Goal: Task Accomplishment & Management: Complete application form

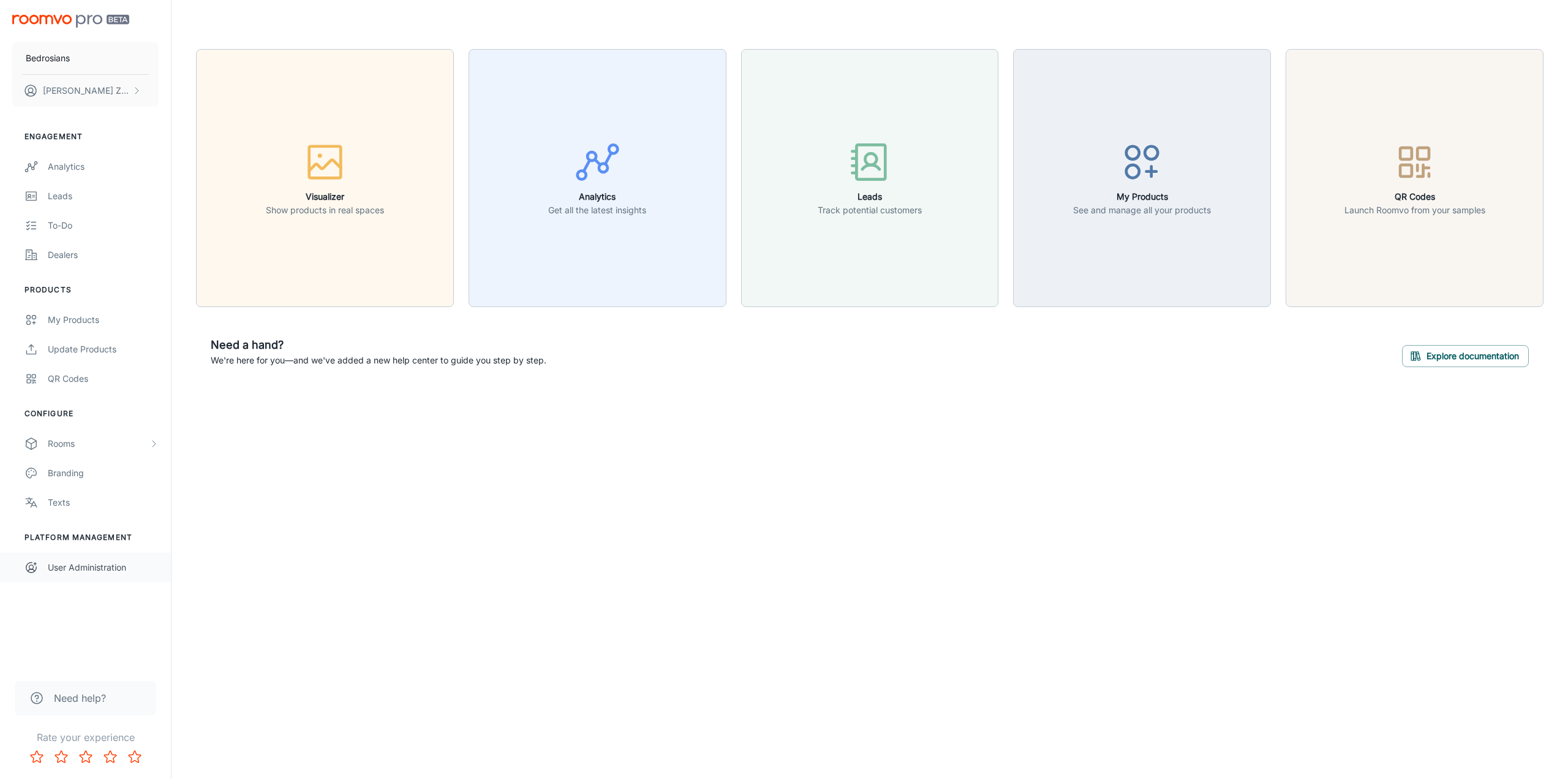
click at [84, 564] on div "User Administration" at bounding box center [104, 567] width 111 height 14
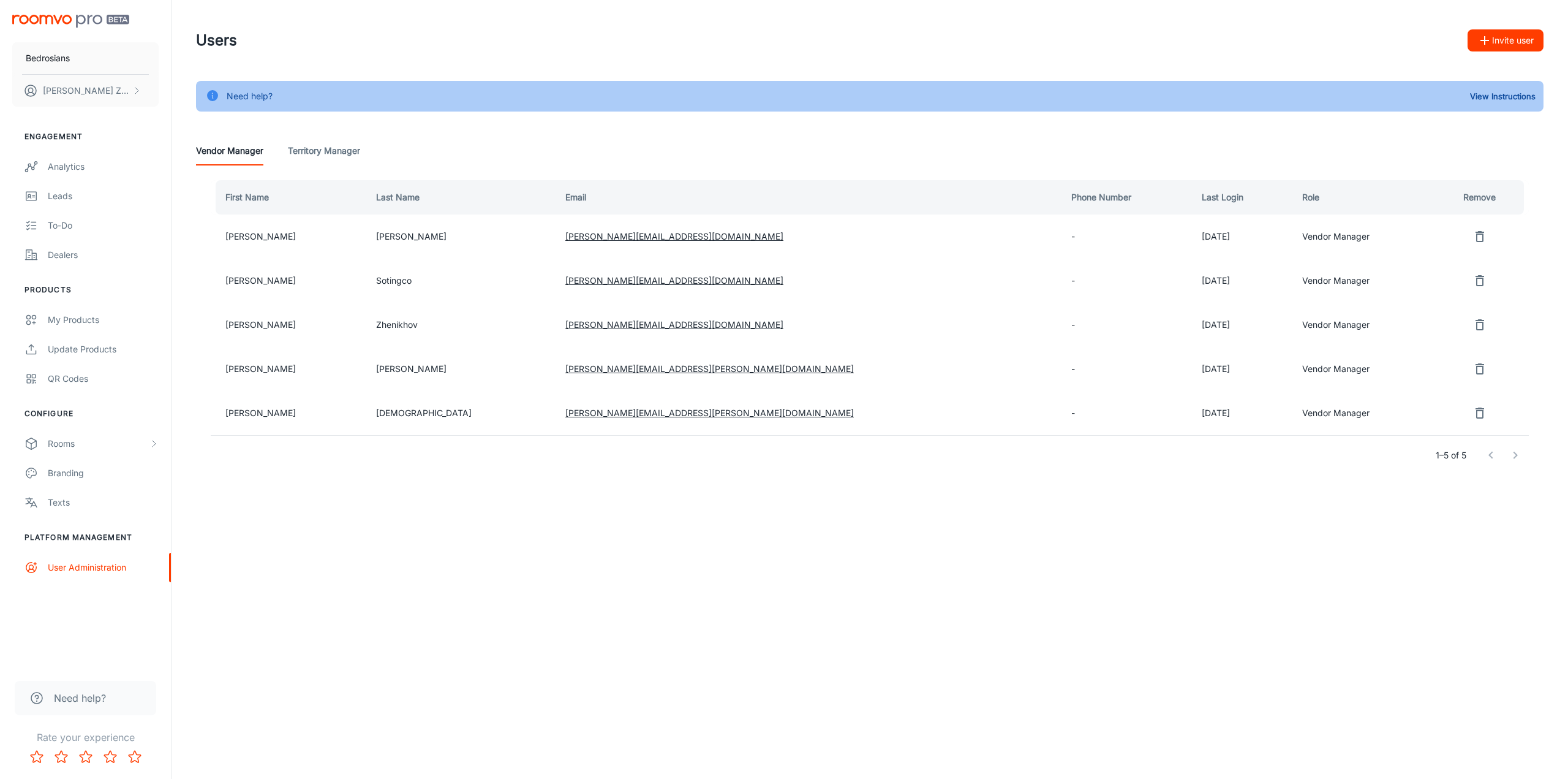
click at [1504, 43] on button "Invite user" at bounding box center [1506, 40] width 76 height 22
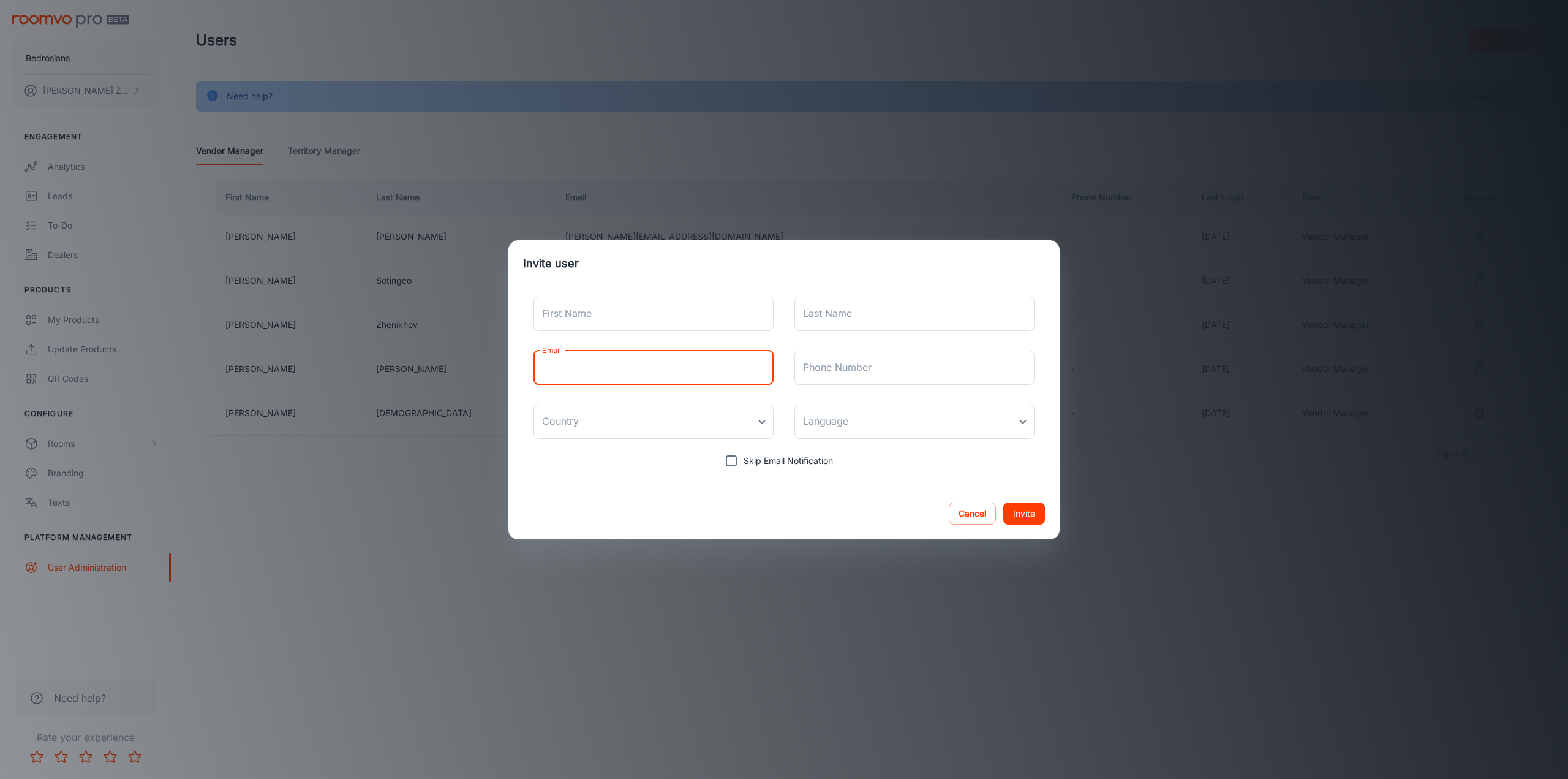
click at [658, 370] on input "Email" at bounding box center [654, 368] width 241 height 35
paste input "[PERSON_NAME][EMAIL_ADDRESS][PERSON_NAME][DOMAIN_NAME]"
click at [540, 366] on input "[PERSON_NAME][EMAIL_ADDRESS][PERSON_NAME][DOMAIN_NAME]" at bounding box center [654, 368] width 241 height 35
type input "[PERSON_NAME][EMAIL_ADDRESS][PERSON_NAME][DOMAIN_NAME]"
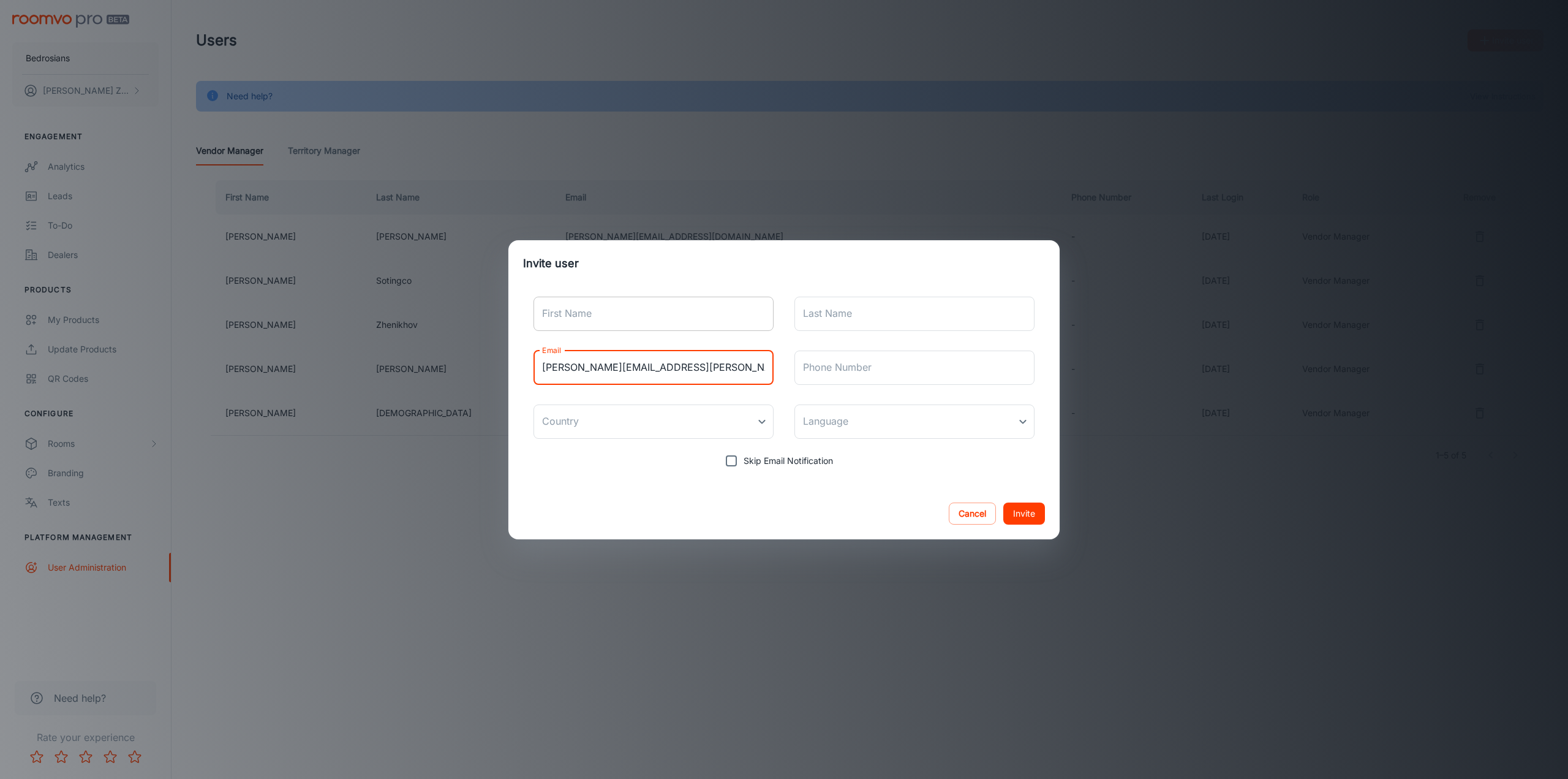
click at [597, 324] on input "First Name" at bounding box center [654, 314] width 241 height 35
paste input "[PERSON_NAME]"
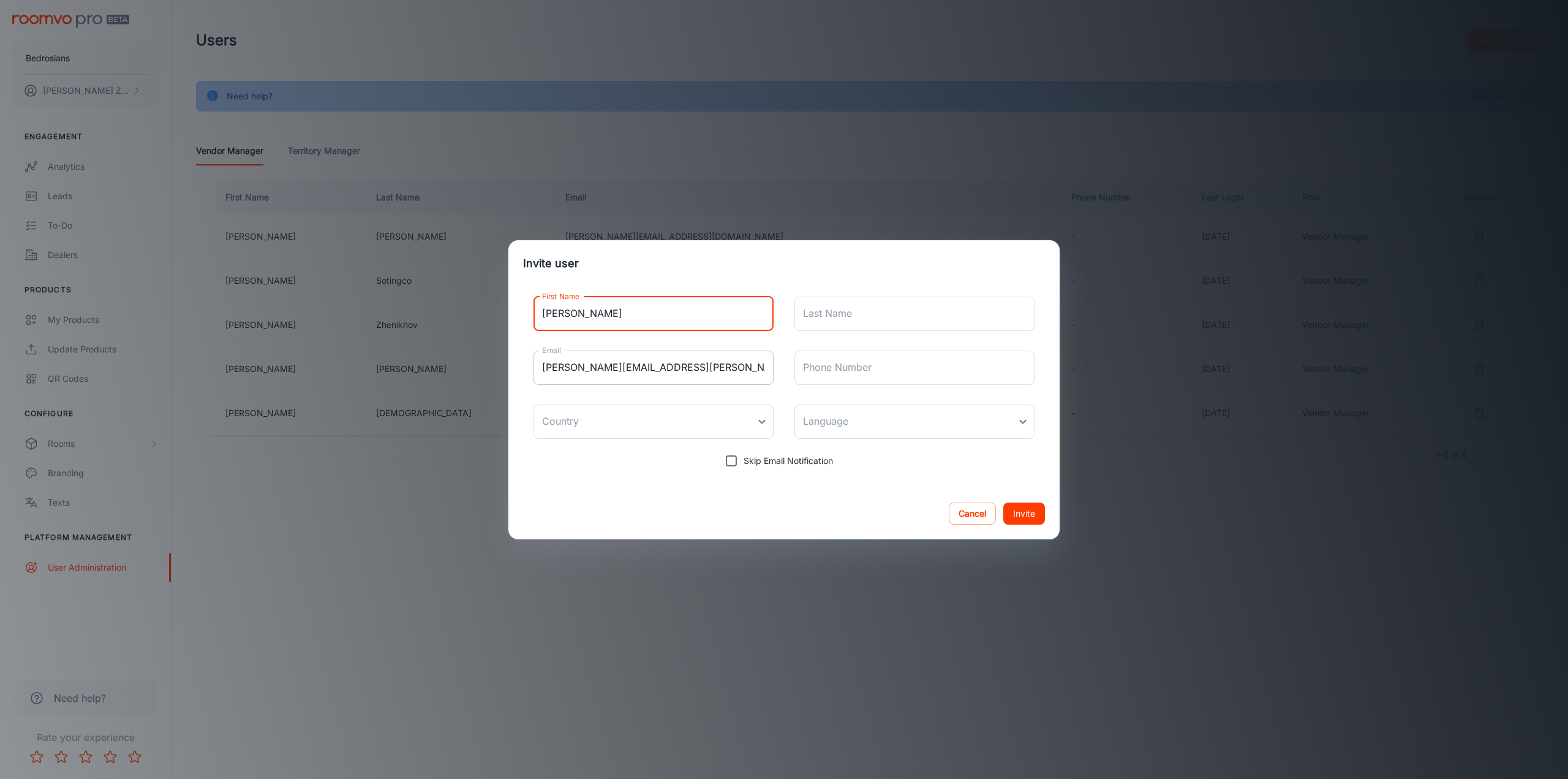
type input "[PERSON_NAME]"
click at [611, 370] on input "[PERSON_NAME][EMAIL_ADDRESS][PERSON_NAME][DOMAIN_NAME]" at bounding box center [654, 368] width 241 height 35
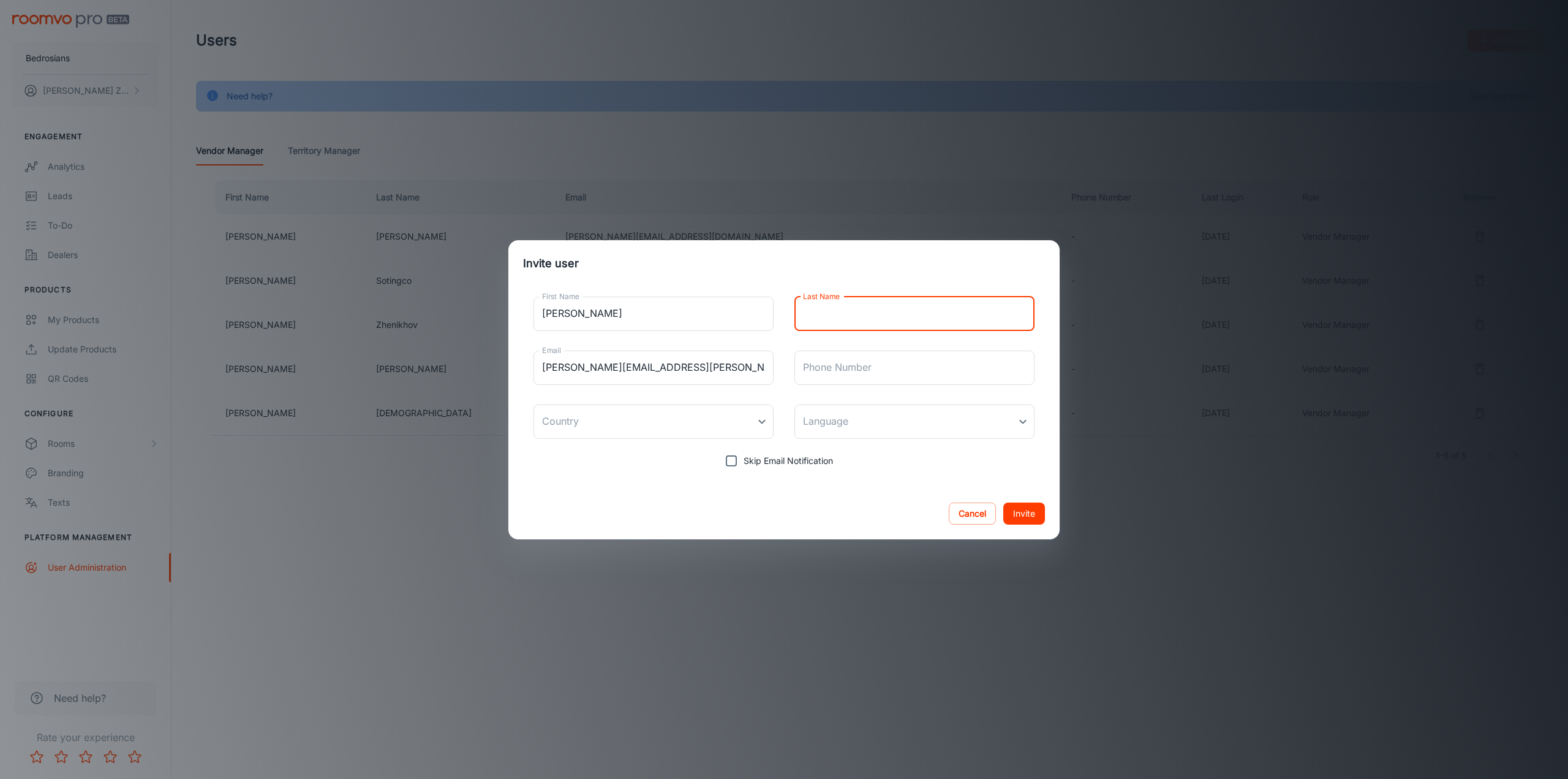
click at [872, 306] on input "Last Name" at bounding box center [914, 314] width 241 height 35
paste input "[PERSON_NAME]"
type input "[PERSON_NAME]"
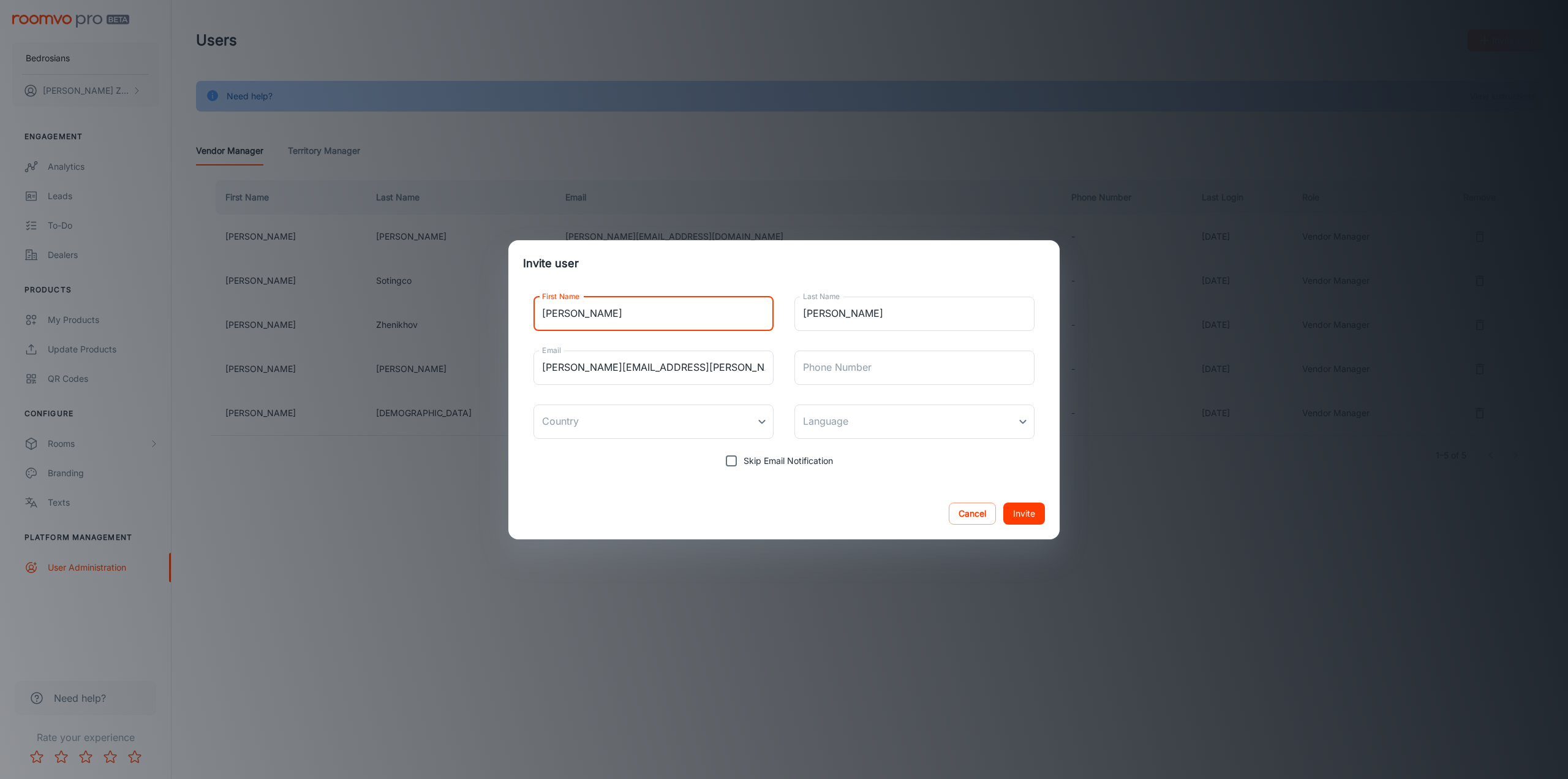
drag, startPoint x: 547, startPoint y: 317, endPoint x: 533, endPoint y: 311, distance: 15.2
click at [533, 311] on div "First Name [PERSON_NAME] First Name Last Name [PERSON_NAME] Last Name Email [PE…" at bounding box center [784, 380] width 522 height 186
type input "[PERSON_NAME]"
click at [805, 311] on input "[PERSON_NAME]" at bounding box center [914, 314] width 241 height 35
type input "[PERSON_NAME]"
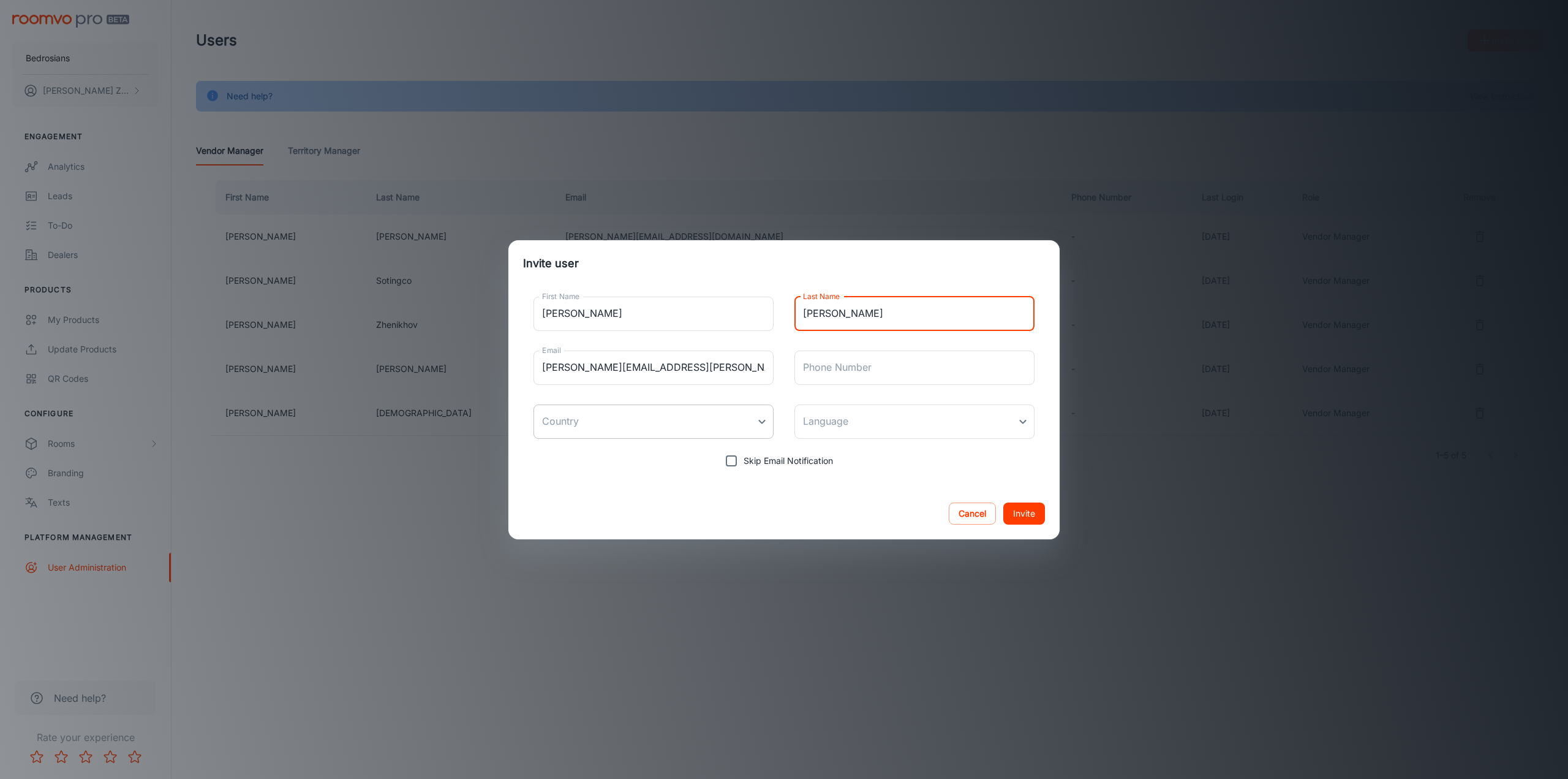
click at [725, 427] on body "Bedrosians [PERSON_NAME] Engagement Analytics Leads To-do Dealers Products My P…" at bounding box center [784, 390] width 1568 height 779
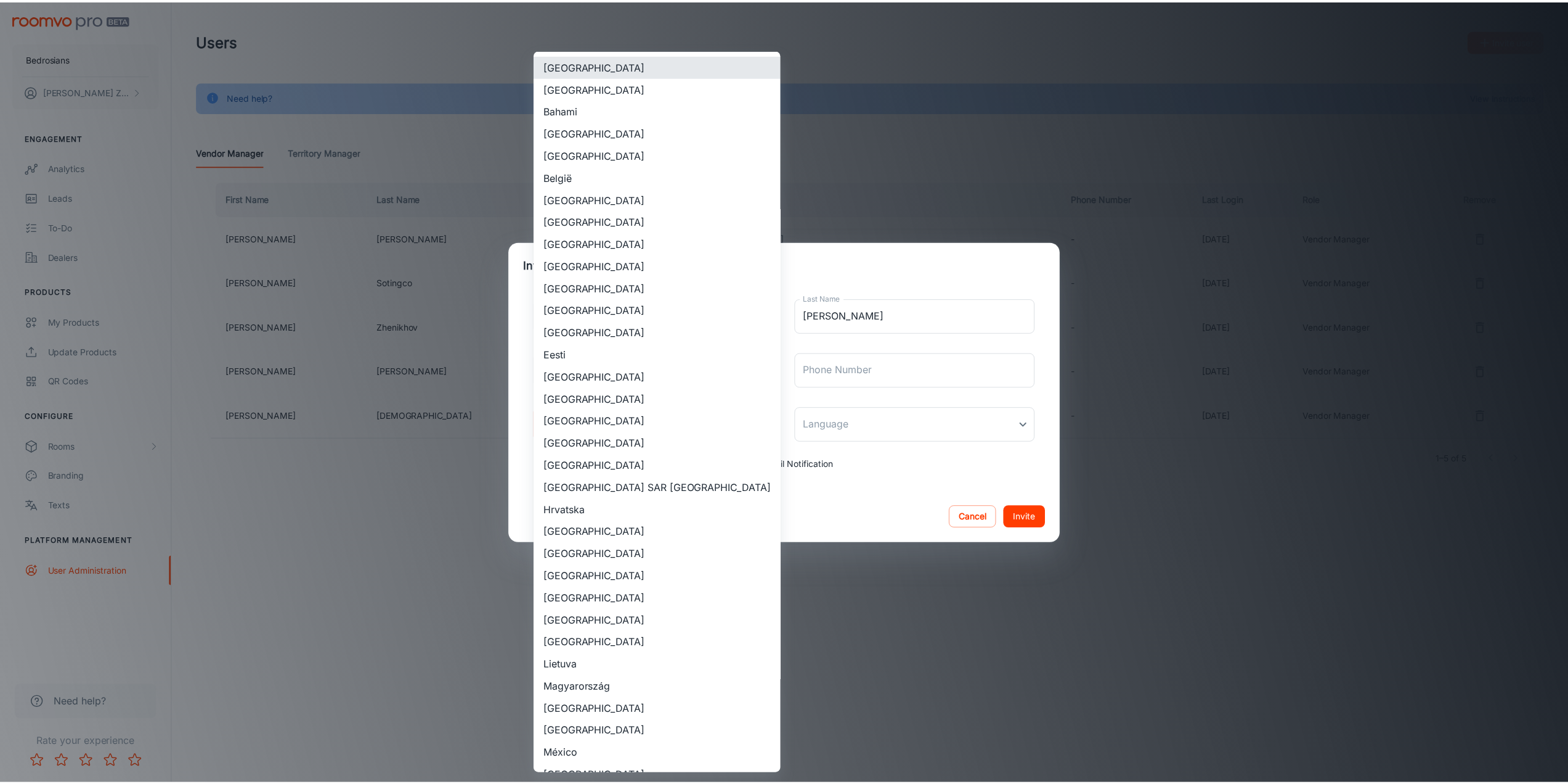
scroll to position [918, 0]
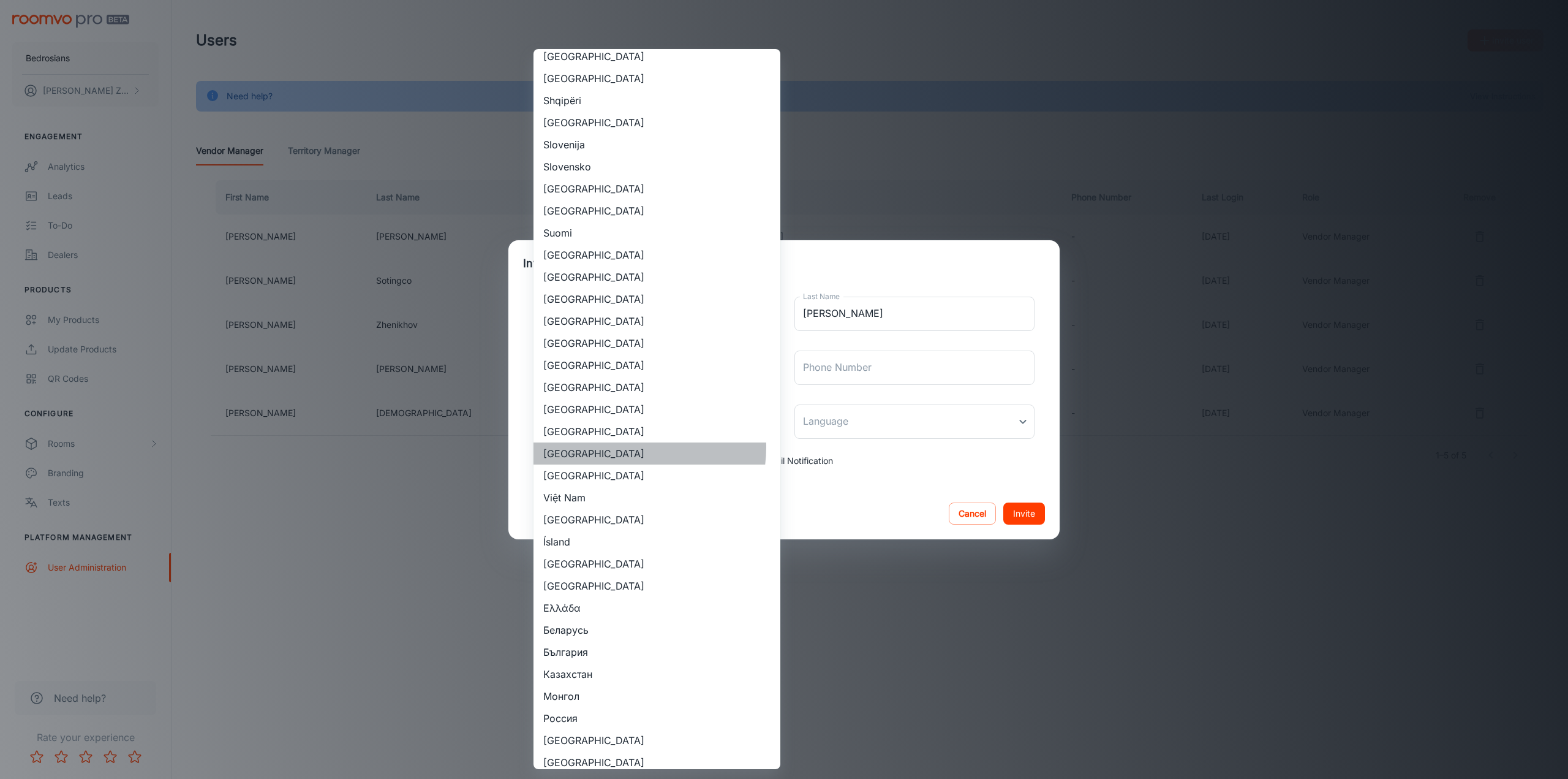
click at [627, 447] on li "[GEOGRAPHIC_DATA]" at bounding box center [657, 453] width 247 height 22
type input "[GEOGRAPHIC_DATA]"
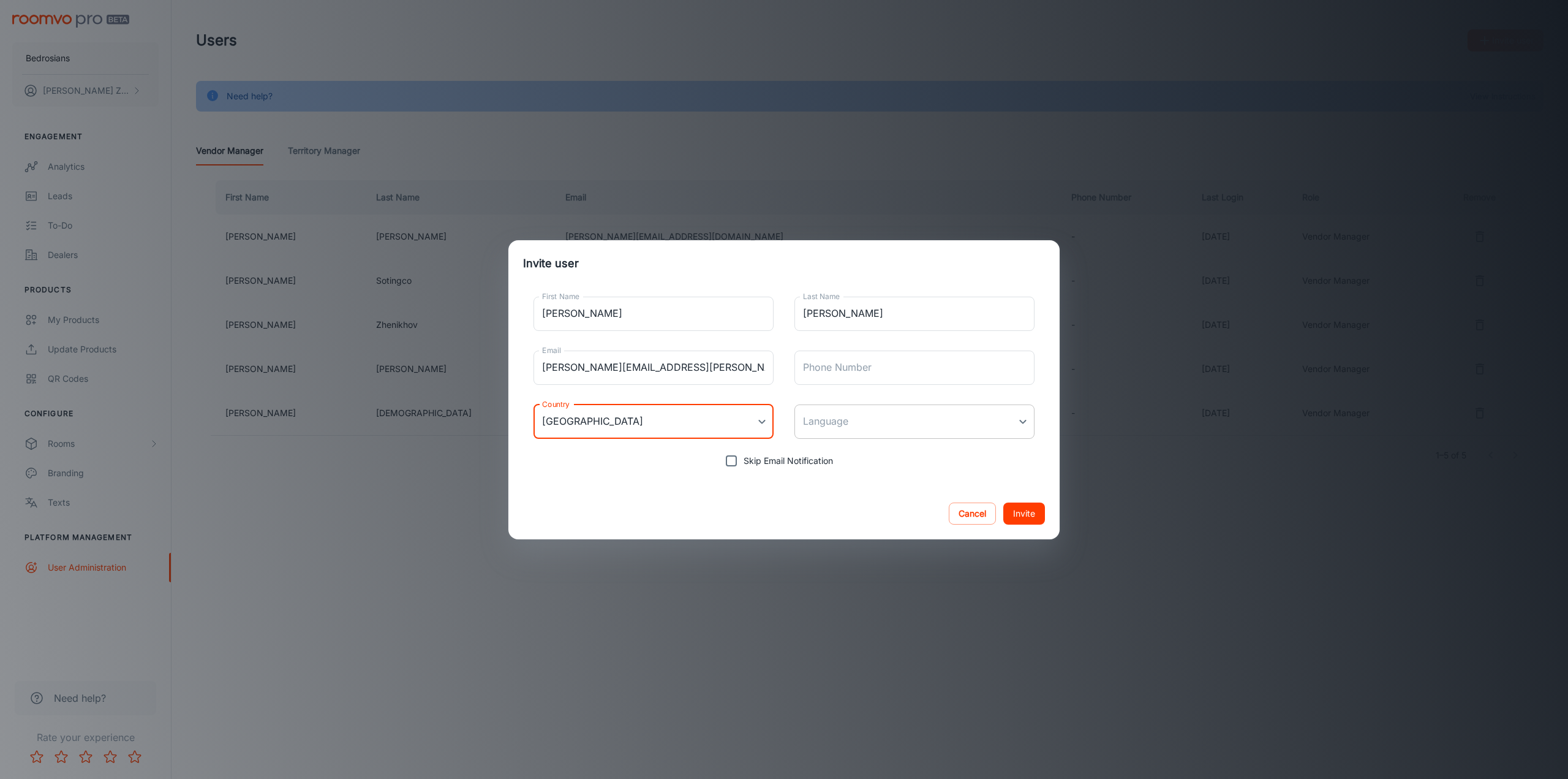
click at [926, 429] on body "Bedrosians [PERSON_NAME] Engagement Analytics Leads To-do Dealers Products My P…" at bounding box center [784, 390] width 1568 height 779
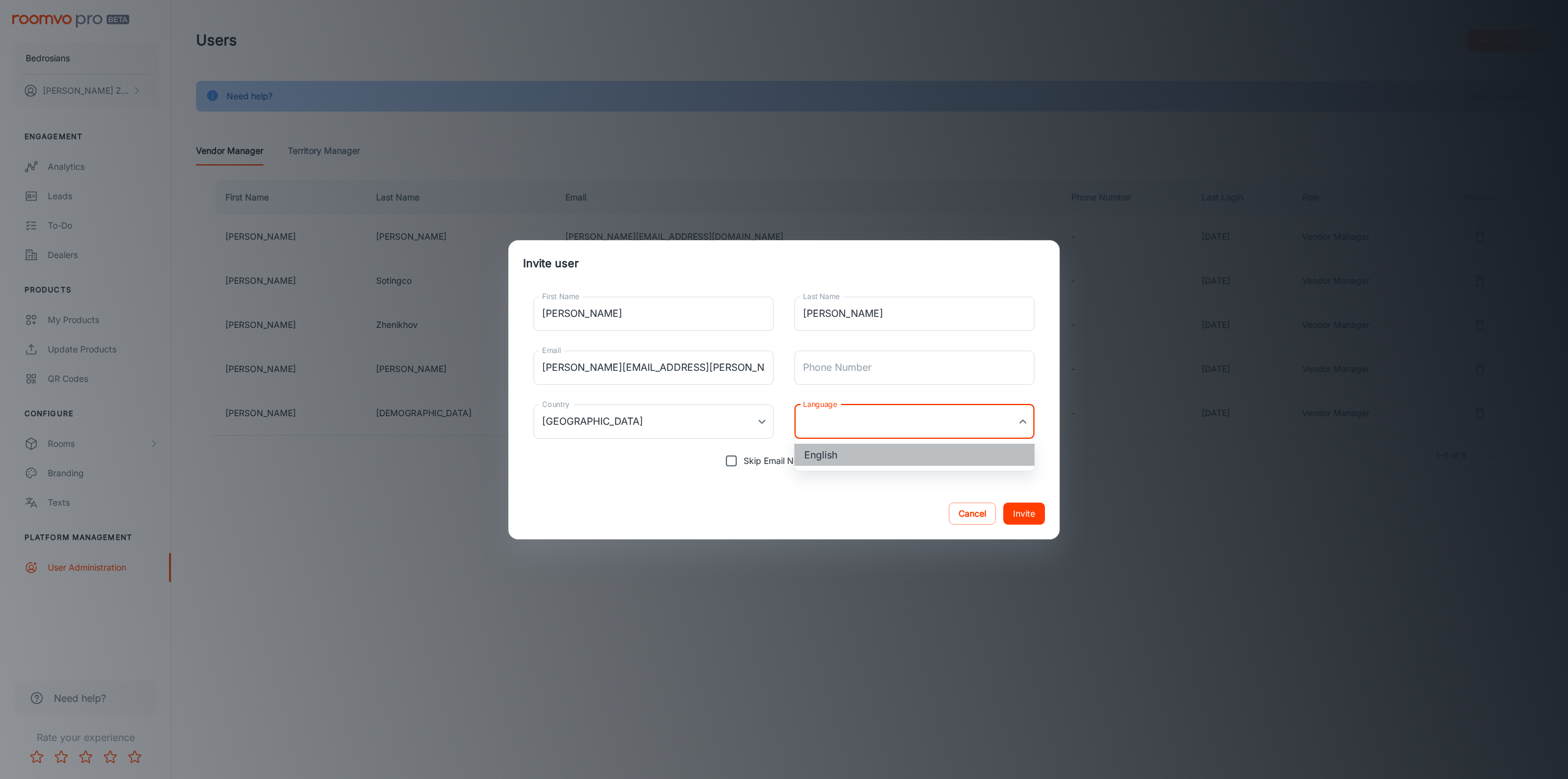
click at [863, 450] on li "English" at bounding box center [914, 455] width 241 height 22
type input "en-us"
click at [859, 498] on div "Cancel Invite" at bounding box center [784, 513] width 551 height 52
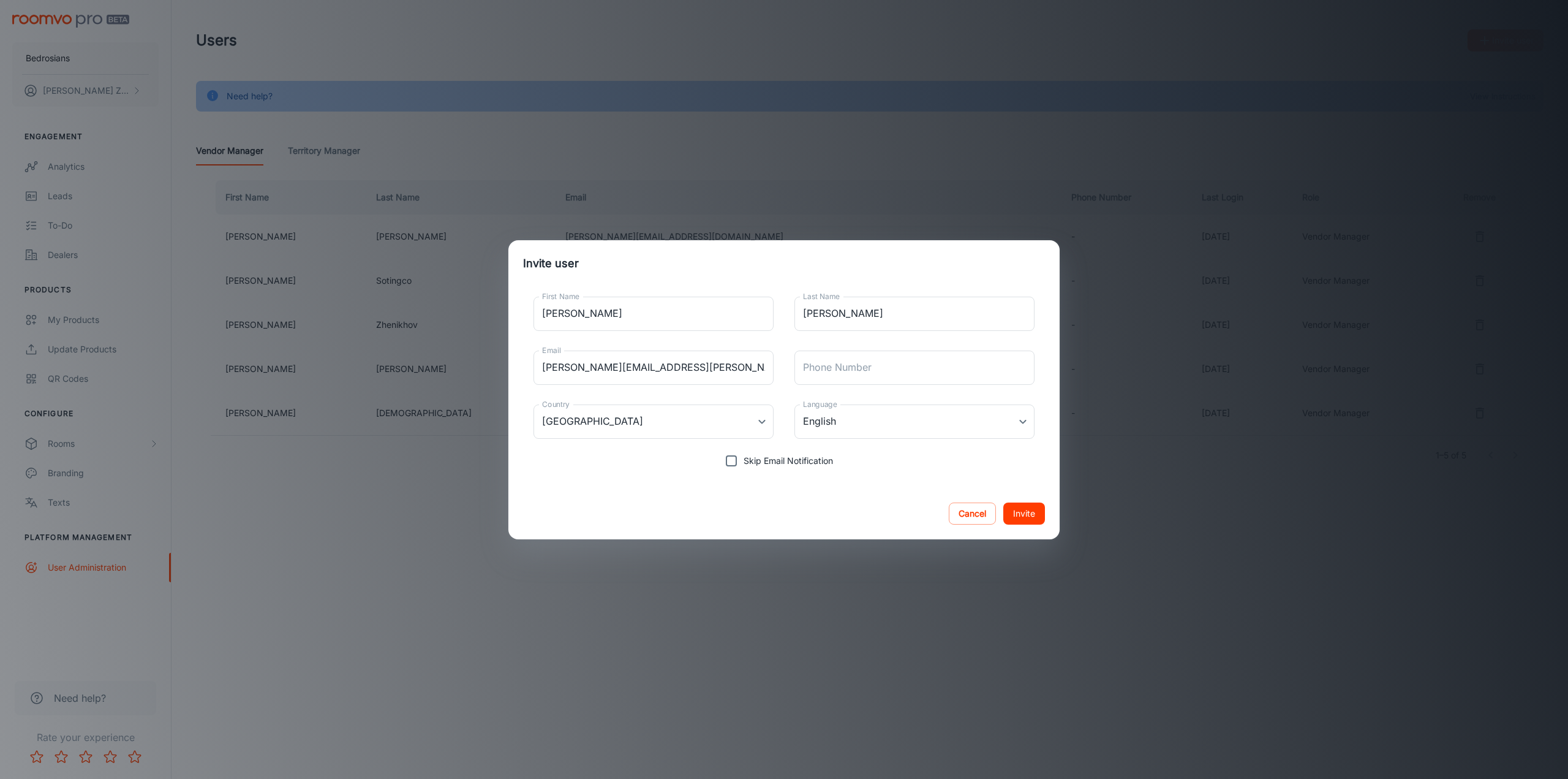
click at [1026, 511] on button "Invite" at bounding box center [1024, 513] width 42 height 22
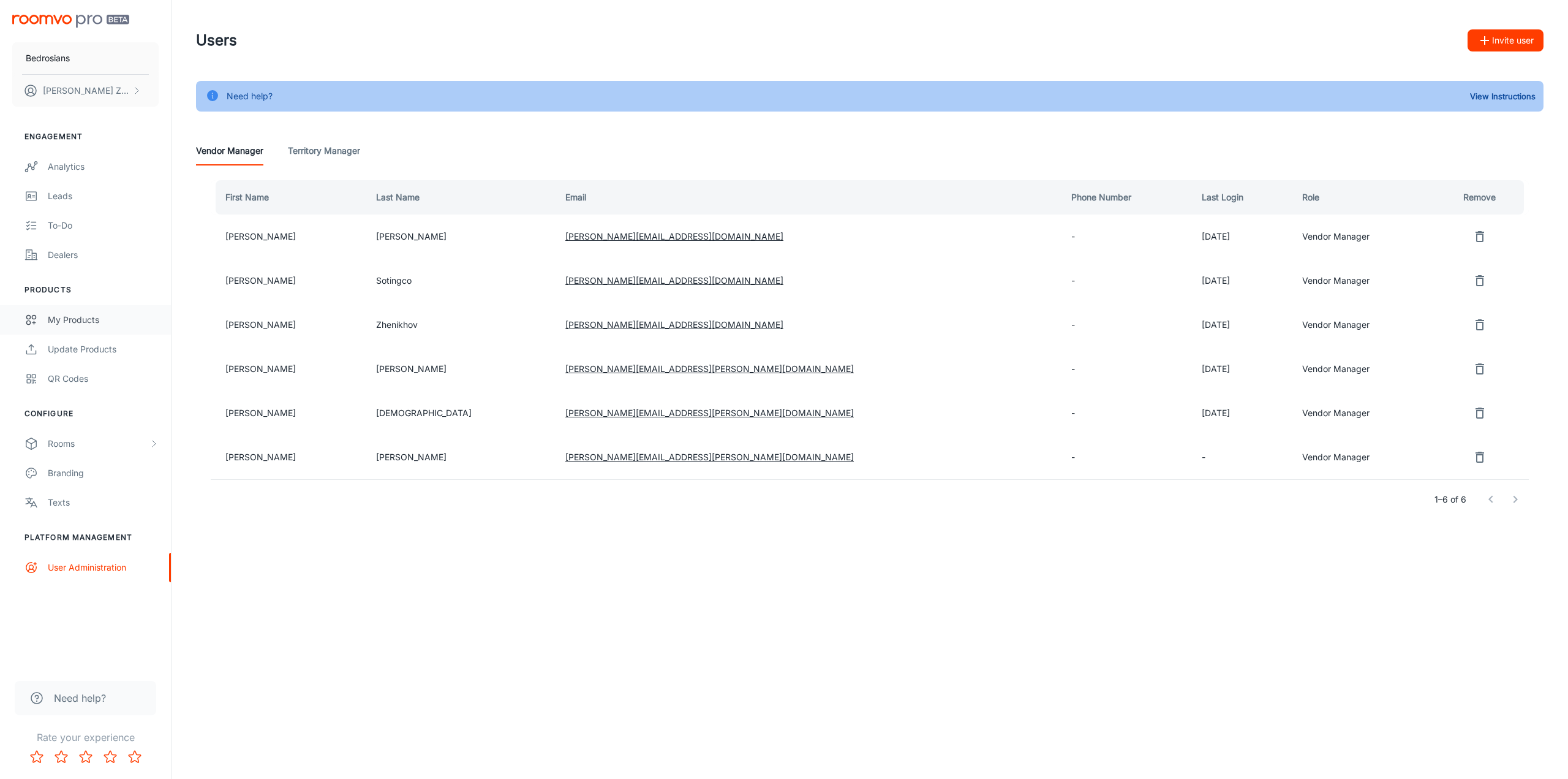
click at [74, 320] on div "My Products" at bounding box center [104, 320] width 111 height 14
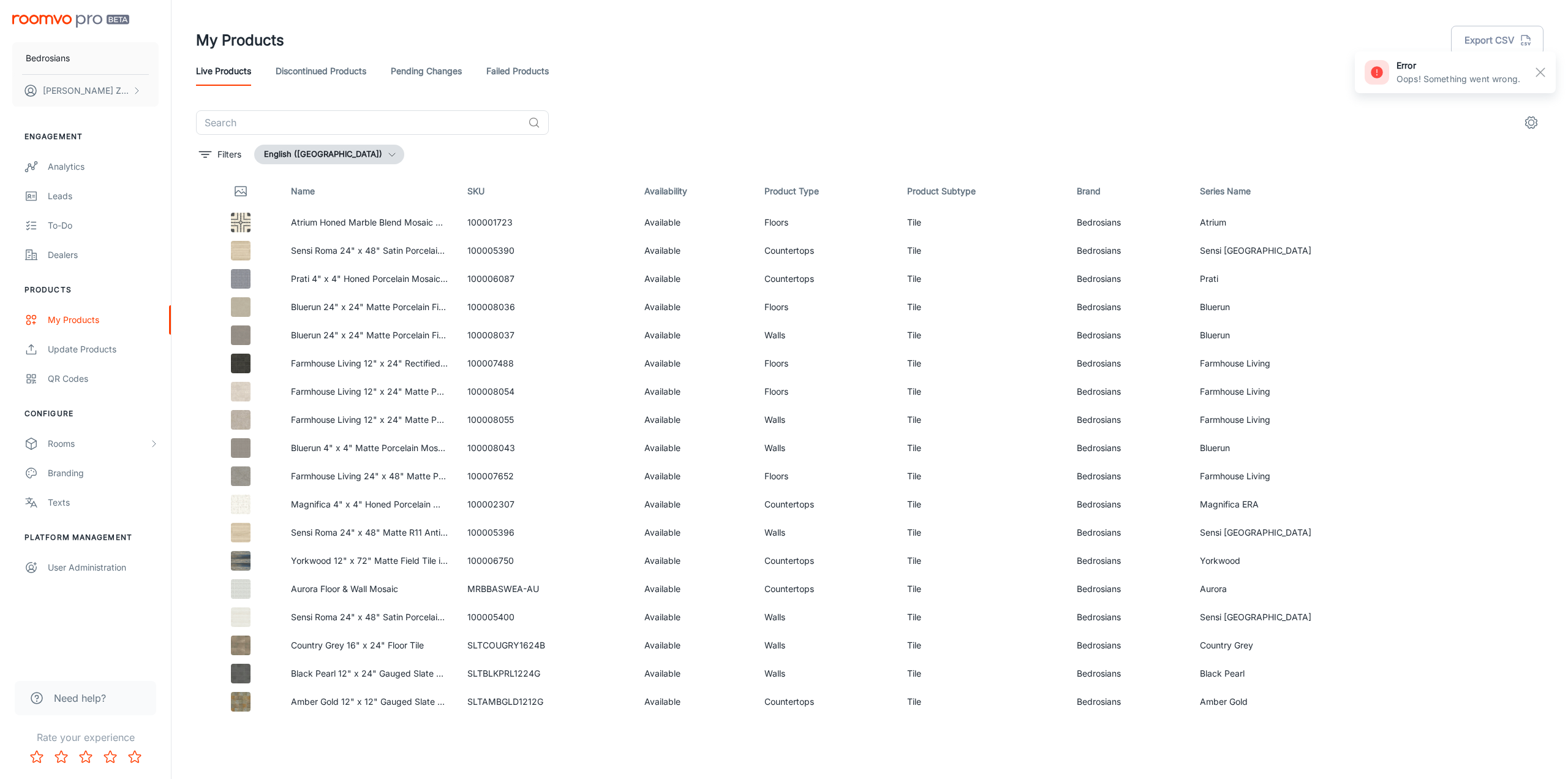
click at [429, 71] on link "Pending Changes" at bounding box center [426, 71] width 71 height 29
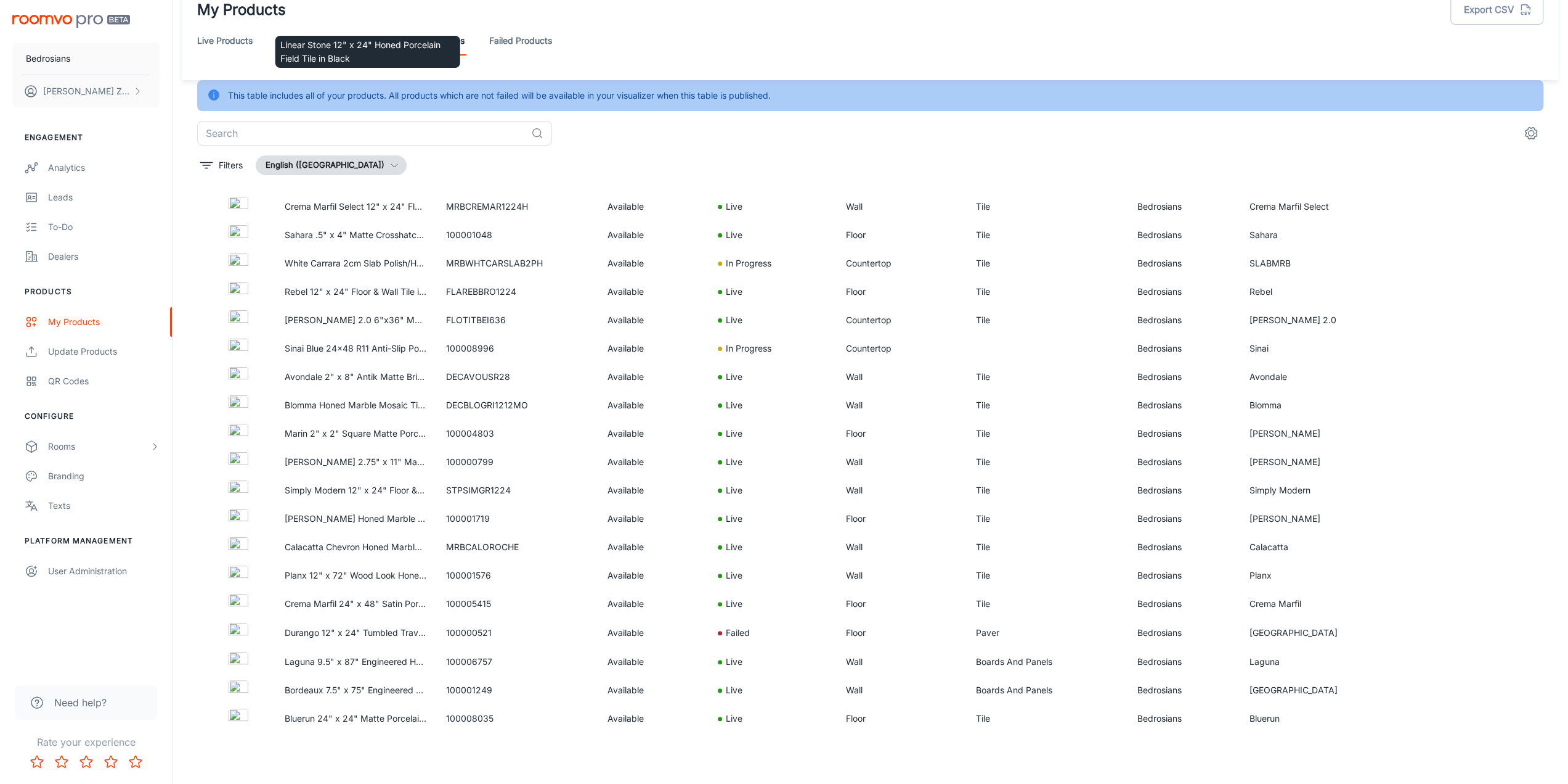
scroll to position [1110, 0]
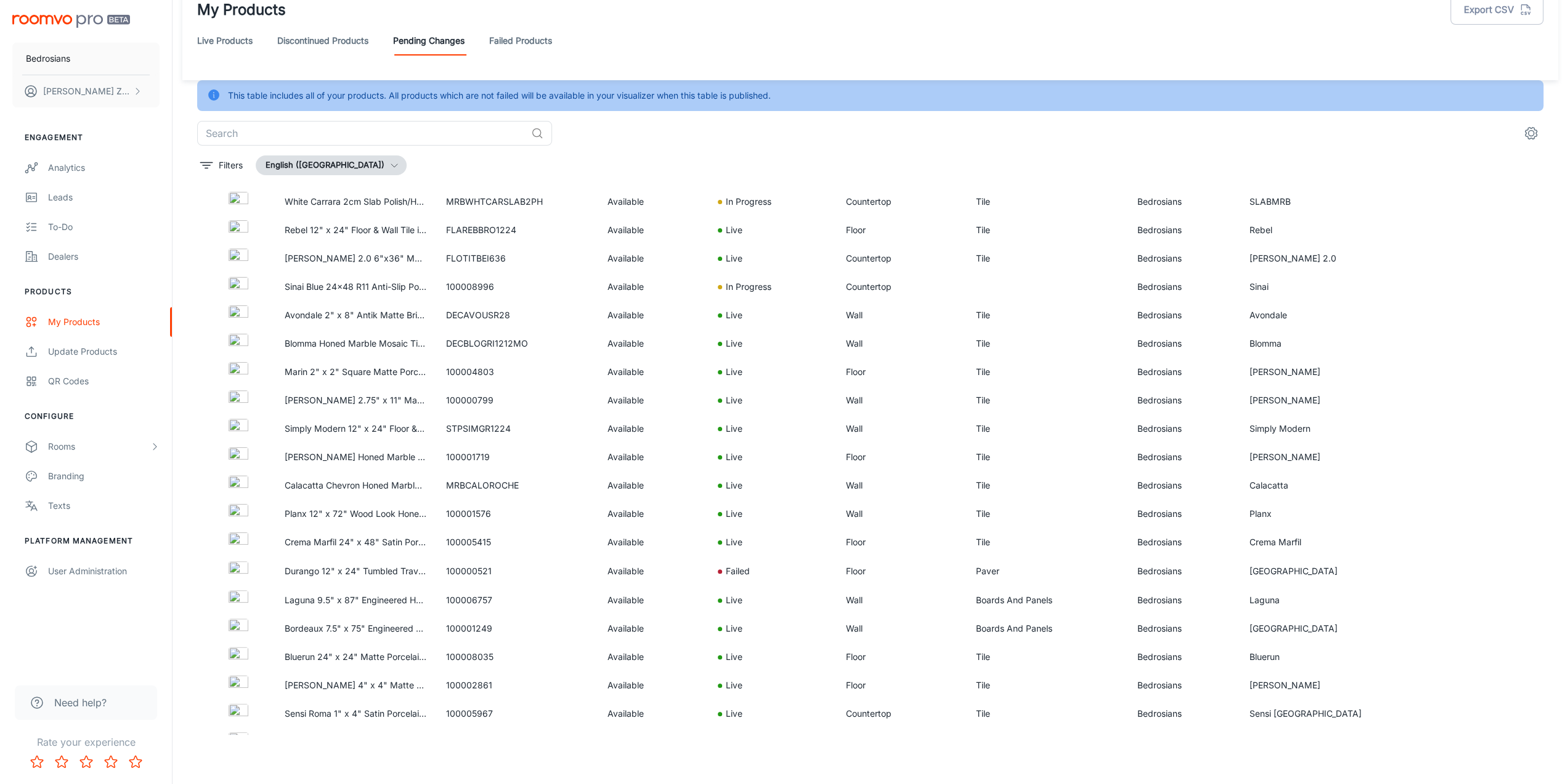
click at [501, 44] on link "Failed Products" at bounding box center [521, 40] width 63 height 29
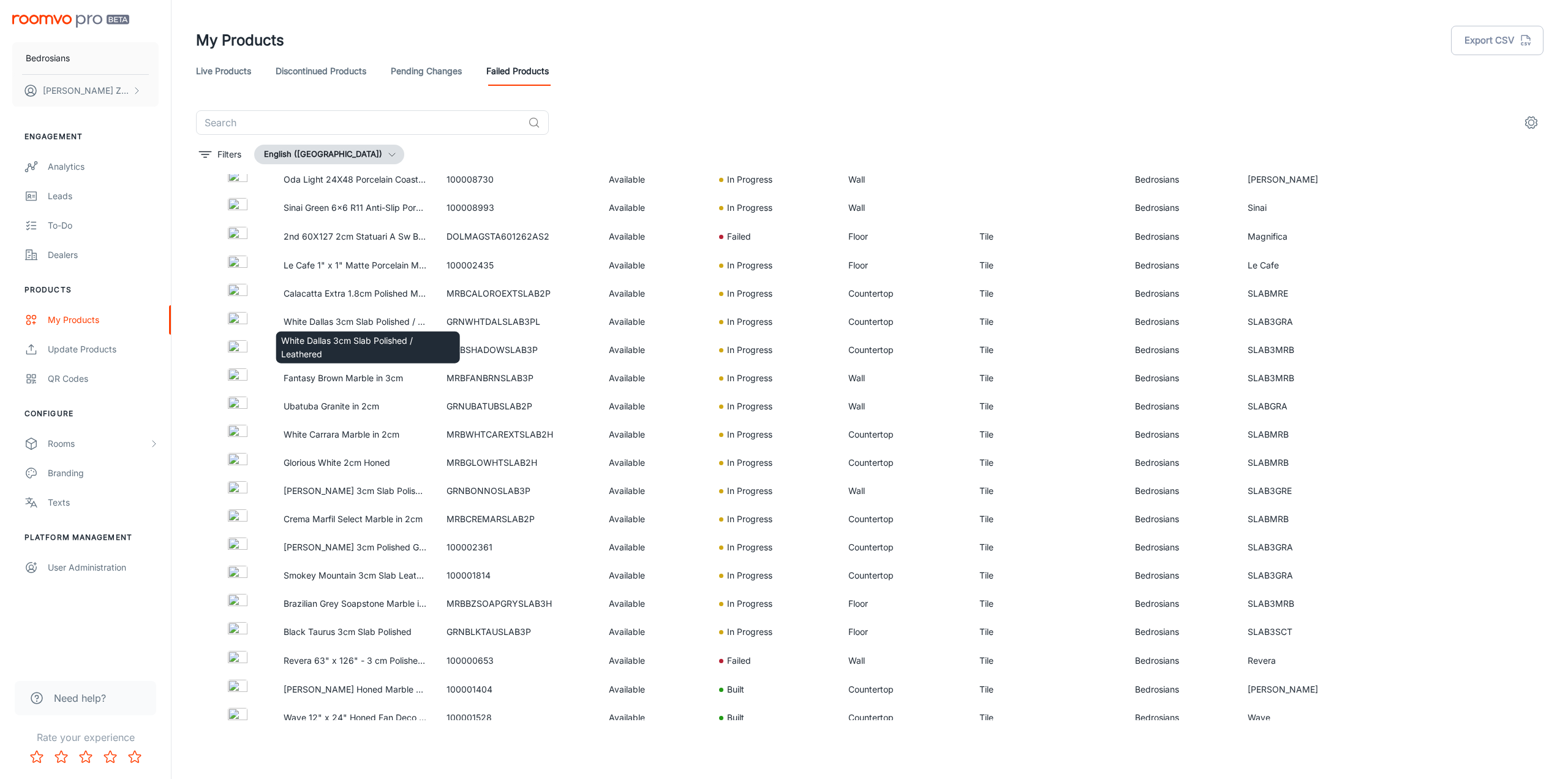
scroll to position [429, 0]
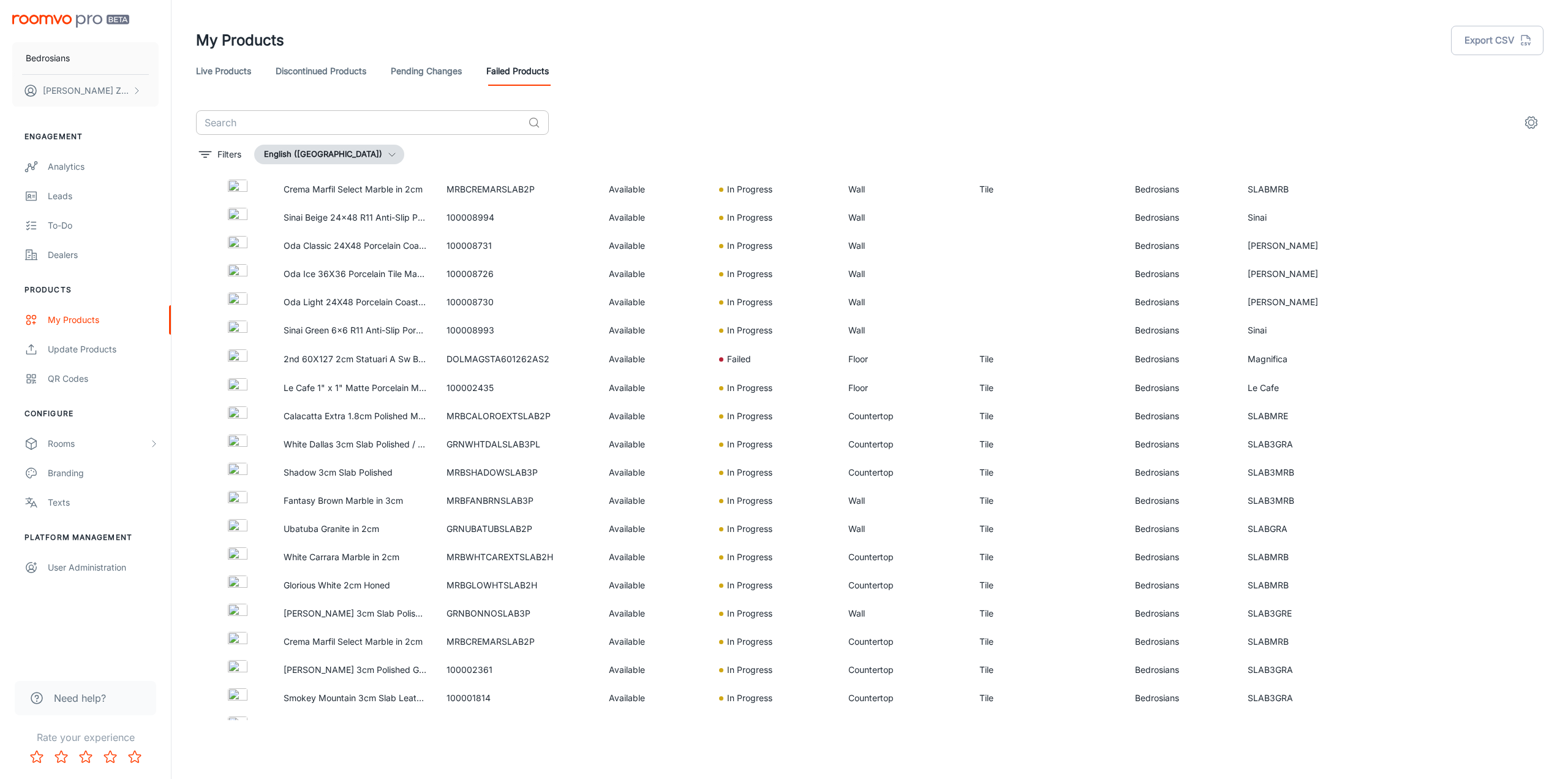
click at [340, 123] on input "text" at bounding box center [360, 122] width 327 height 25
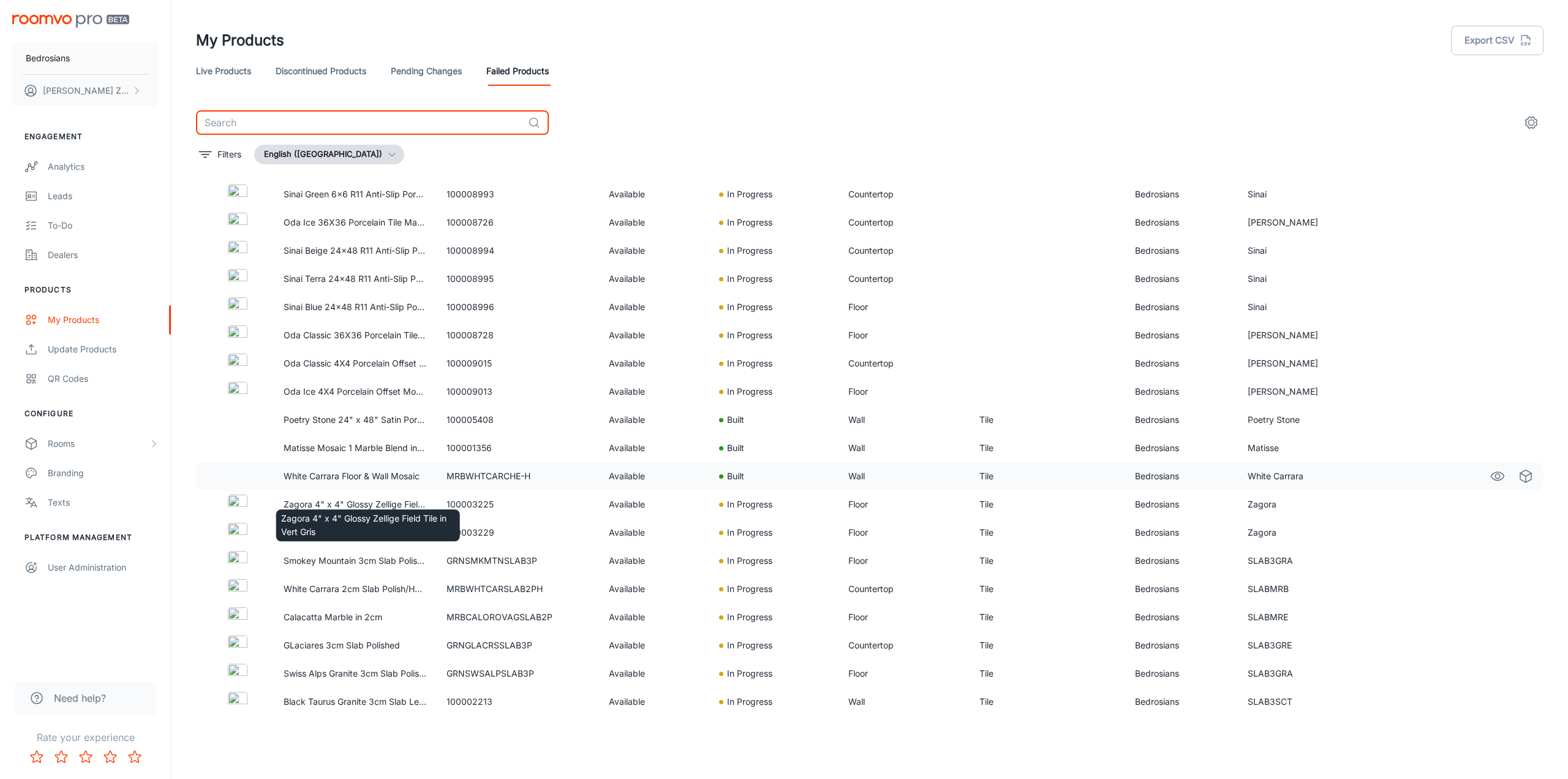
scroll to position [1164, 0]
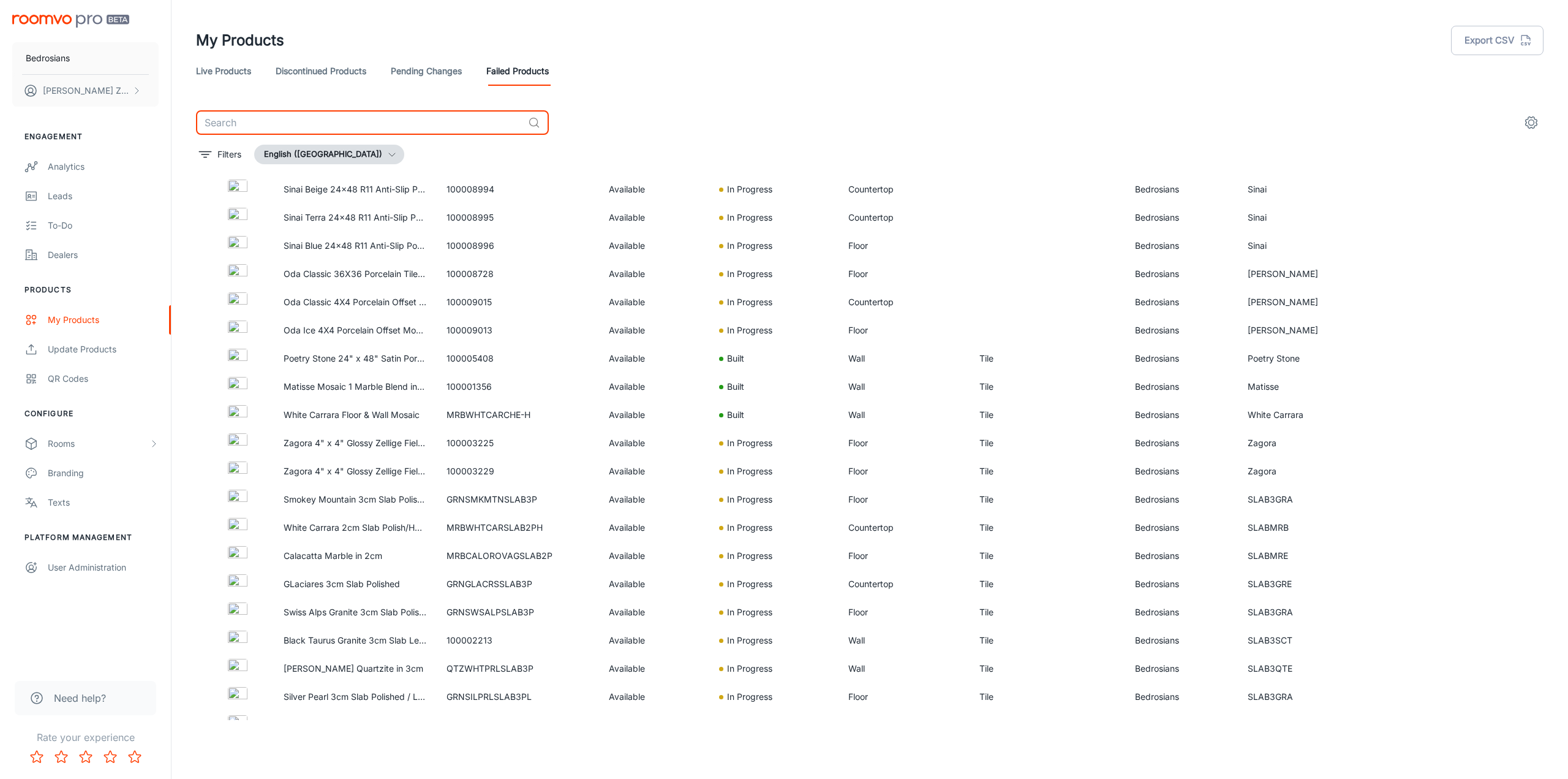
click at [728, 63] on div "Live Products Discontinued Products Pending Changes Failed Products" at bounding box center [870, 71] width 1347 height 29
